Goal: Transaction & Acquisition: Book appointment/travel/reservation

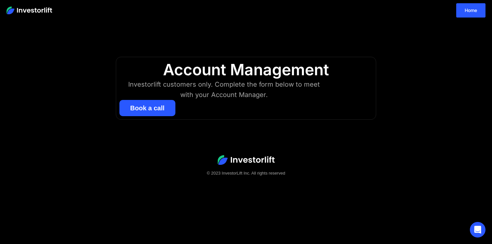
click at [142, 110] on button "Book a call" at bounding box center [147, 108] width 56 height 16
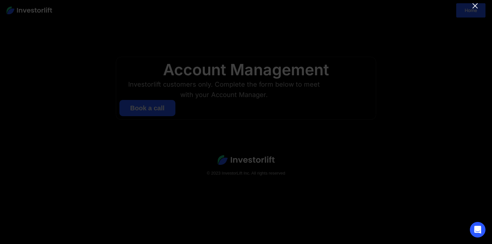
click at [477, 5] on icon "Close" at bounding box center [475, 6] width 8 height 8
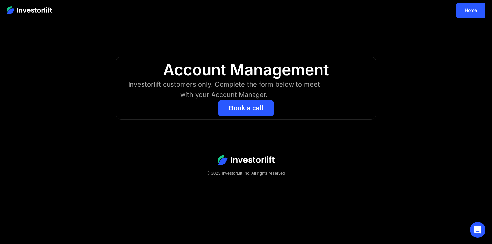
click at [255, 108] on button "Book a call" at bounding box center [246, 108] width 56 height 16
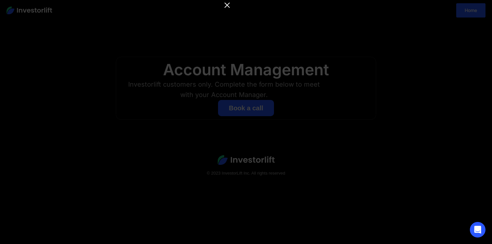
click at [229, 7] on icon "Close" at bounding box center [226, 5] width 5 height 5
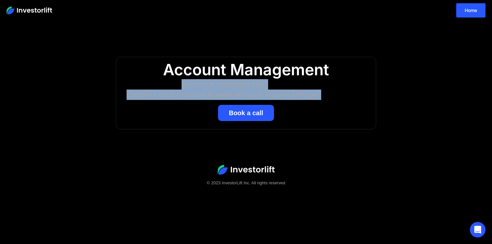
drag, startPoint x: 324, startPoint y: 98, endPoint x: 134, endPoint y: 77, distance: 190.4
click at [126, 82] on div "Investorlift customers only. Complete the form below to meet with your Account …" at bounding box center [224, 89] width 202 height 21
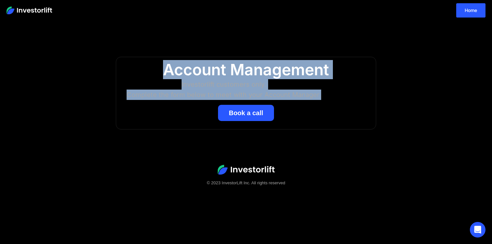
drag, startPoint x: 333, startPoint y: 96, endPoint x: 91, endPoint y: 62, distance: 243.9
click at [91, 62] on body "Home Account Management Investorlift customers only. Complete the form below to…" at bounding box center [246, 122] width 492 height 244
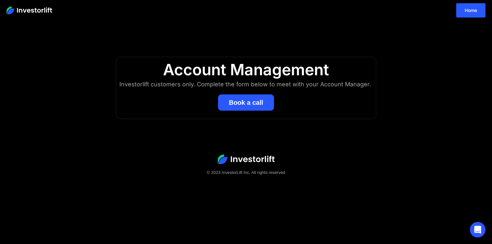
click at [246, 96] on button "Book a call" at bounding box center [246, 103] width 56 height 16
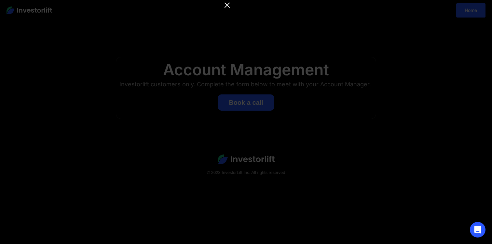
click at [230, 5] on icon "Close" at bounding box center [227, 5] width 8 height 8
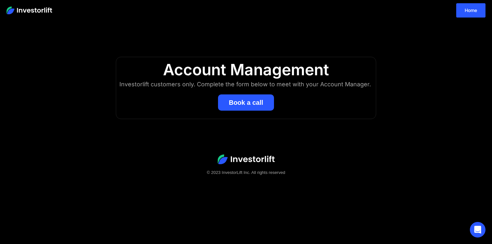
click at [254, 104] on button "Book a call" at bounding box center [246, 103] width 56 height 16
click at [264, 104] on button "Book a call" at bounding box center [246, 103] width 56 height 16
